Goal: Find specific page/section: Find specific page/section

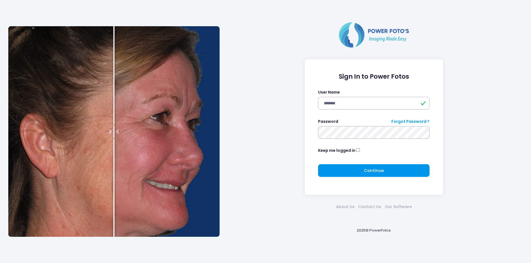
click at [402, 168] on button "Continue Please wait..." at bounding box center [373, 171] width 111 height 13
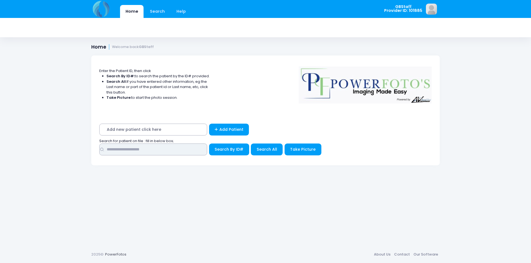
click at [145, 150] on input "text" at bounding box center [153, 150] width 108 height 12
type input "*****"
click at [209, 144] on button "Search By ID#" at bounding box center [229, 150] width 40 height 12
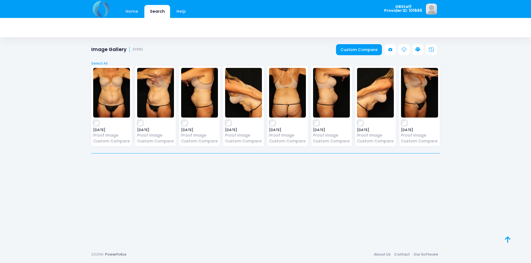
click at [96, 126] on div "2025-08-05 Proof Image Custom Compare" at bounding box center [111, 106] width 40 height 80
drag, startPoint x: 71, startPoint y: 161, endPoint x: 75, endPoint y: 167, distance: 6.8
click at [73, 162] on div "Home Search Help GBStaff Logout" at bounding box center [265, 131] width 531 height 263
drag, startPoint x: 378, startPoint y: 48, endPoint x: 388, endPoint y: 53, distance: 11.1
click at [378, 48] on link "Custom Compare" at bounding box center [359, 49] width 46 height 11
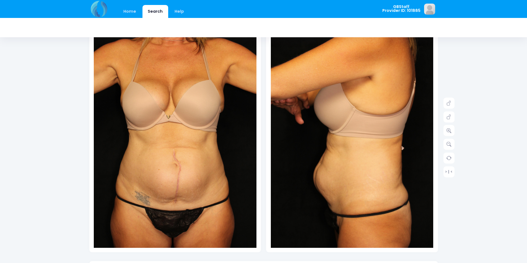
scroll to position [55, 0]
